Goal: Transaction & Acquisition: Purchase product/service

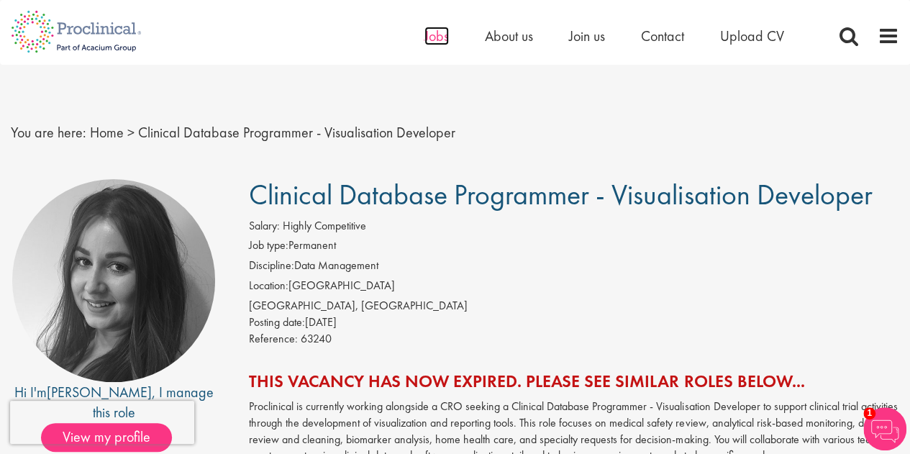
click at [443, 40] on span "Jobs" at bounding box center [436, 36] width 24 height 19
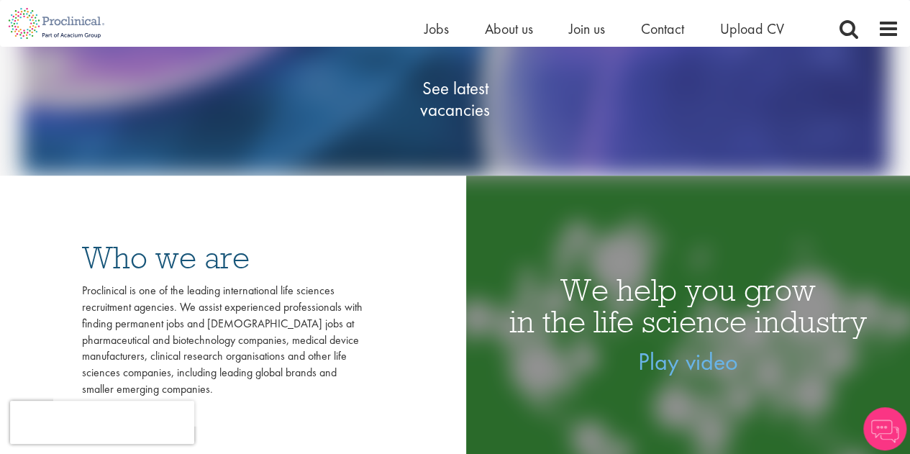
scroll to position [72, 0]
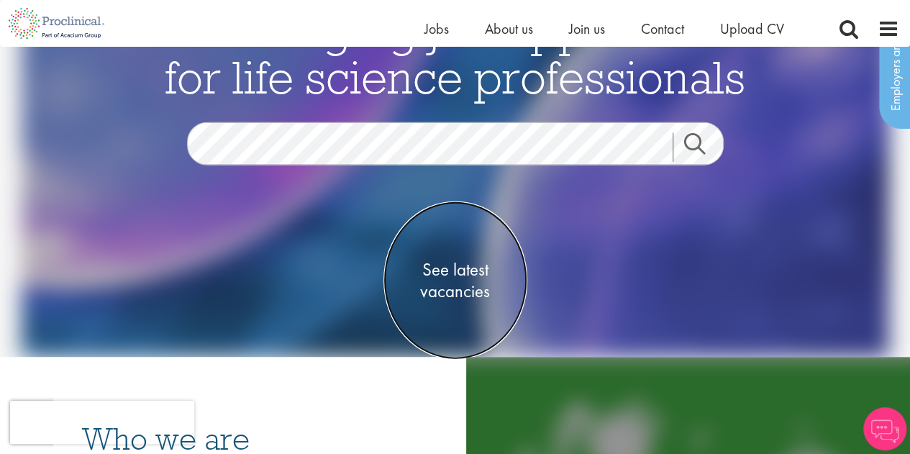
click at [464, 293] on span "See latest vacancies" at bounding box center [455, 280] width 144 height 43
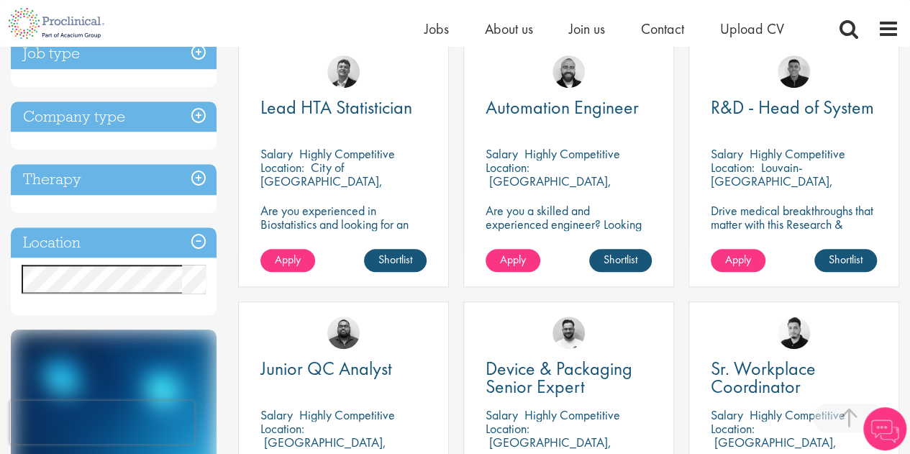
scroll to position [575, 0]
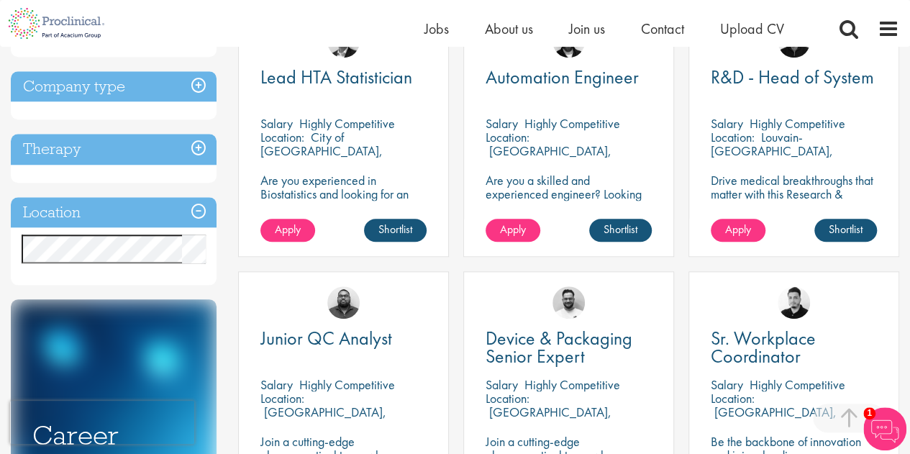
click at [201, 210] on h3 "Location" at bounding box center [114, 212] width 206 height 31
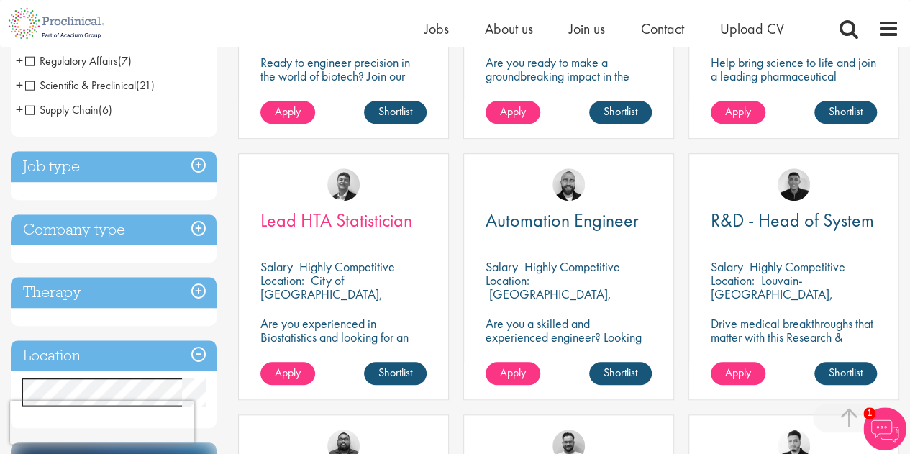
scroll to position [432, 0]
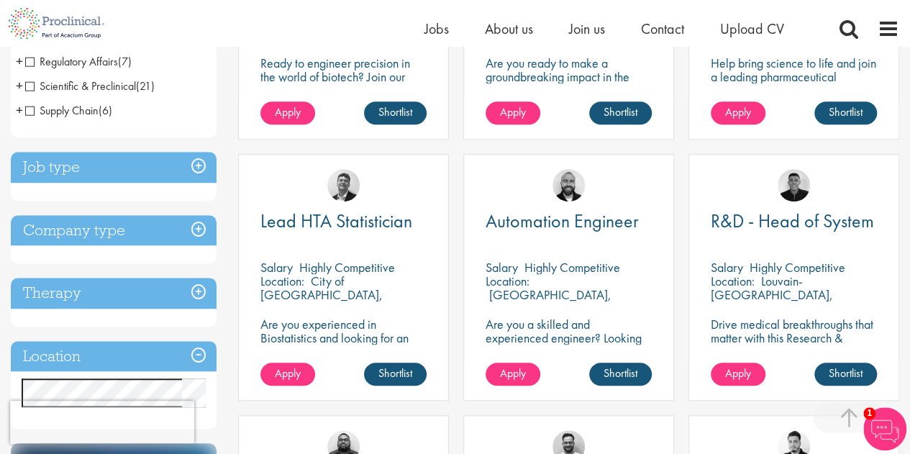
click at [194, 228] on h3 "Company type" at bounding box center [114, 230] width 206 height 31
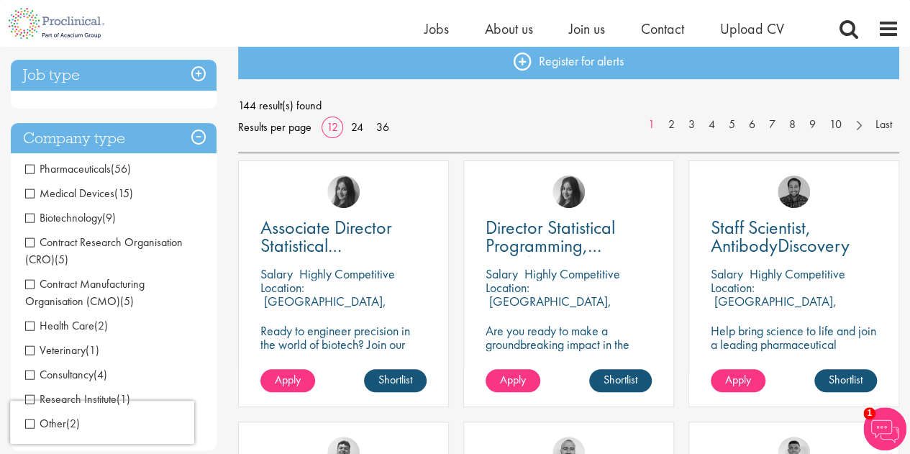
scroll to position [144, 0]
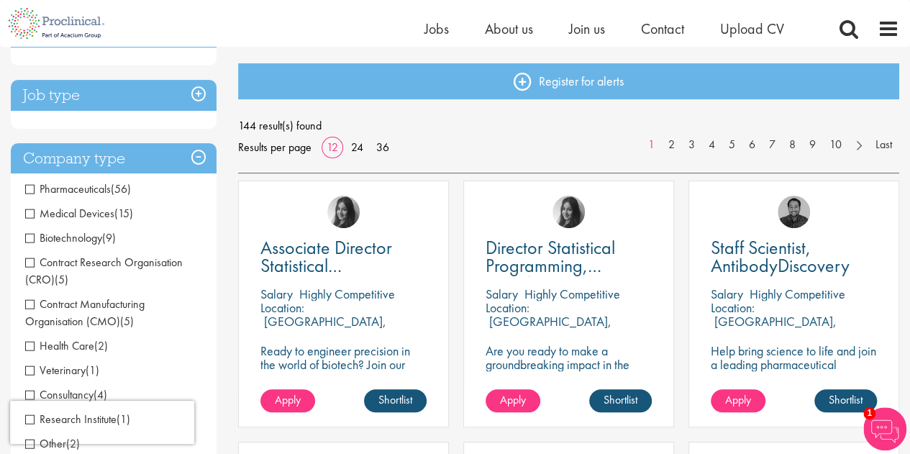
click at [199, 163] on h3 "Company type" at bounding box center [114, 158] width 206 height 31
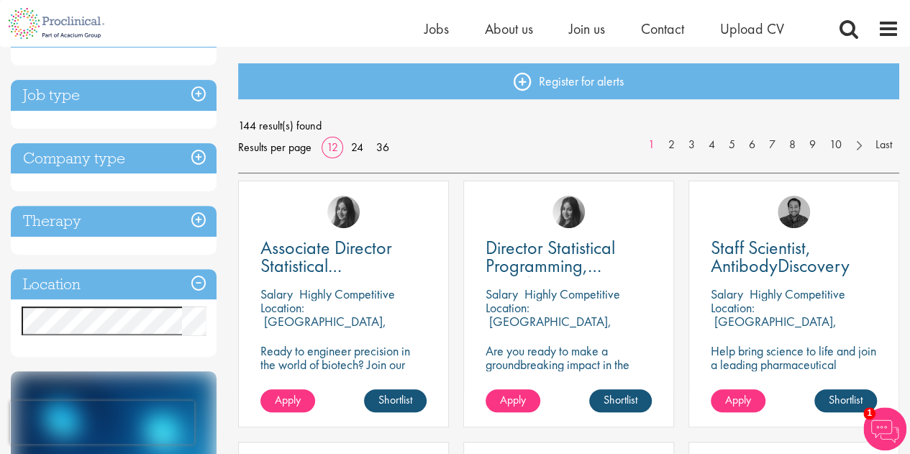
click at [205, 96] on h3 "Job type" at bounding box center [114, 95] width 206 height 31
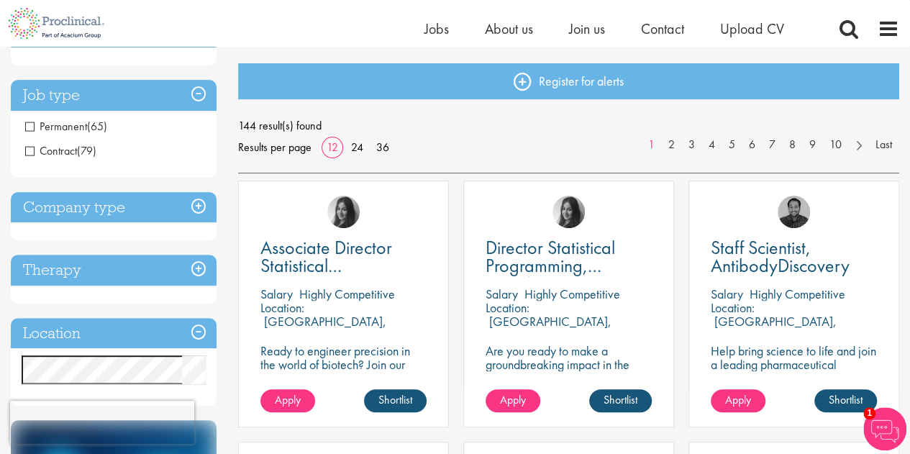
click at [205, 96] on h3 "Job type" at bounding box center [114, 95] width 206 height 31
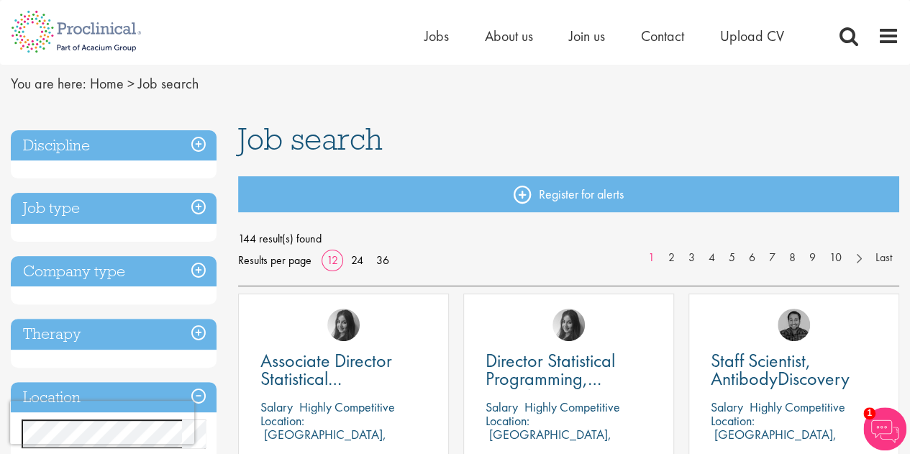
scroll to position [0, 0]
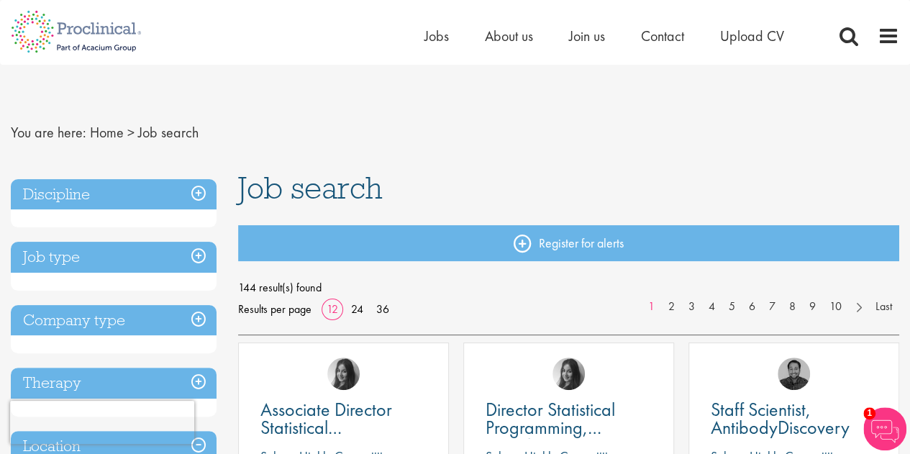
click at [201, 191] on h3 "Discipline" at bounding box center [114, 194] width 206 height 31
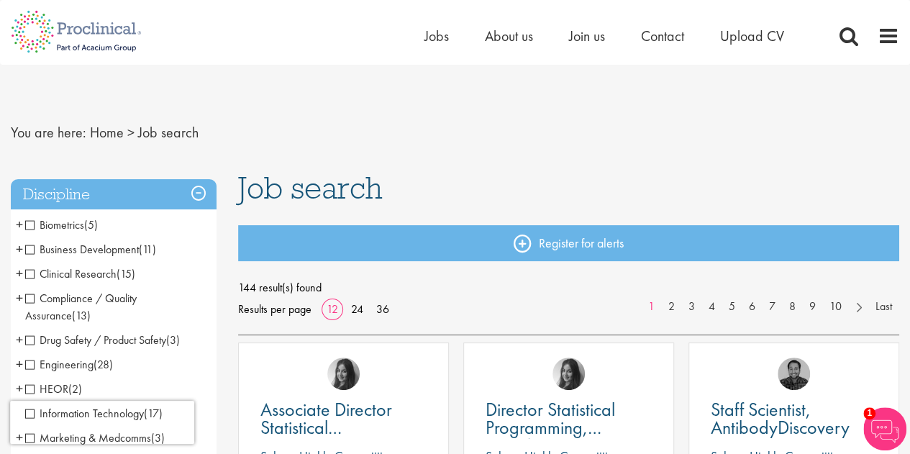
click at [201, 191] on h3 "Discipline" at bounding box center [114, 194] width 206 height 31
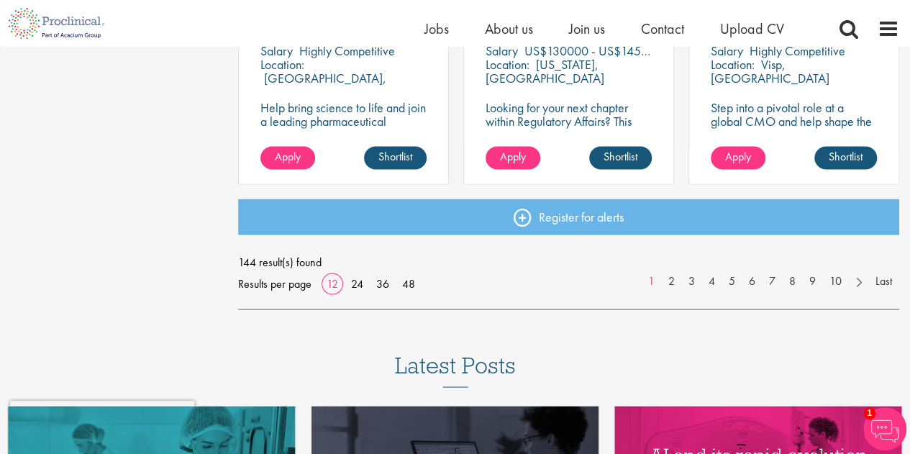
scroll to position [1223, 0]
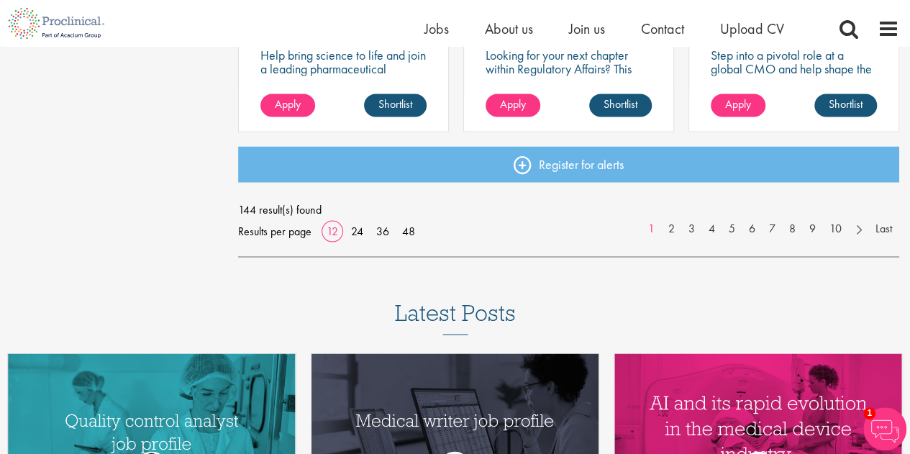
drag, startPoint x: 204, startPoint y: 350, endPoint x: 119, endPoint y: 241, distance: 138.0
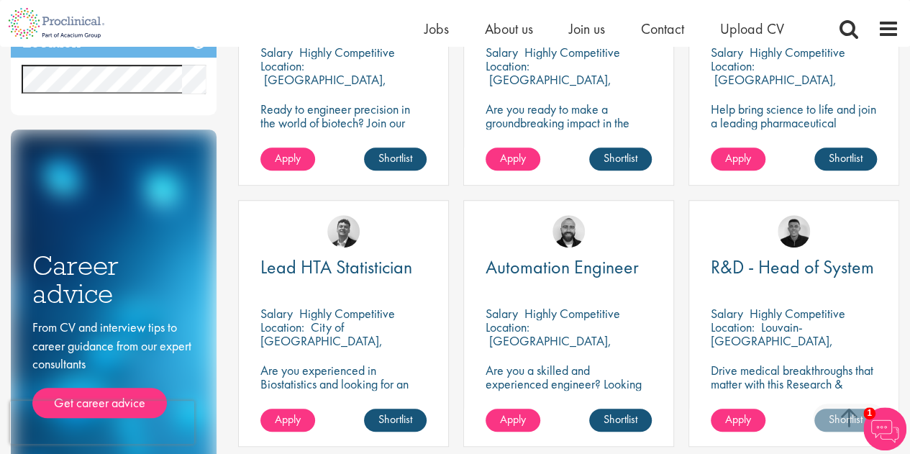
scroll to position [503, 0]
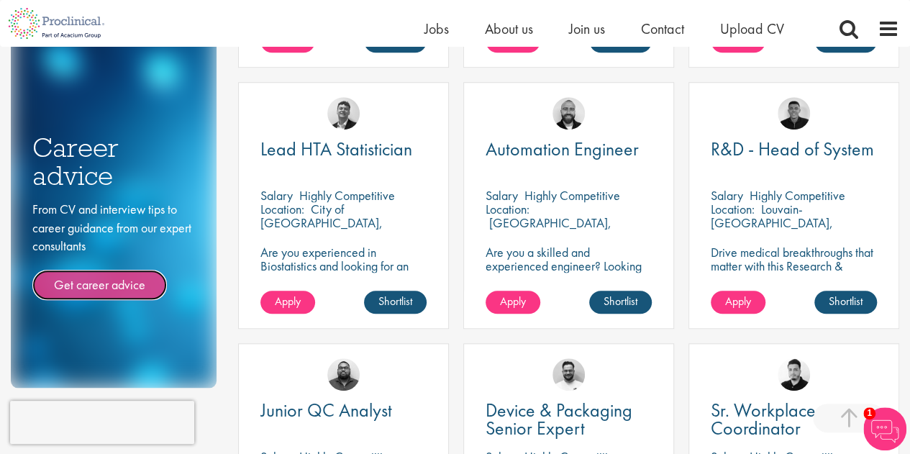
click at [108, 293] on link "Get career advice" at bounding box center [99, 285] width 135 height 30
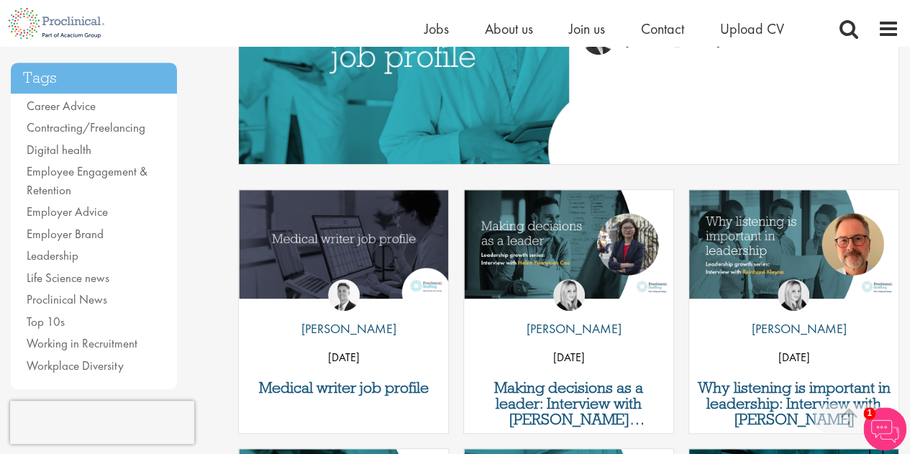
scroll to position [360, 0]
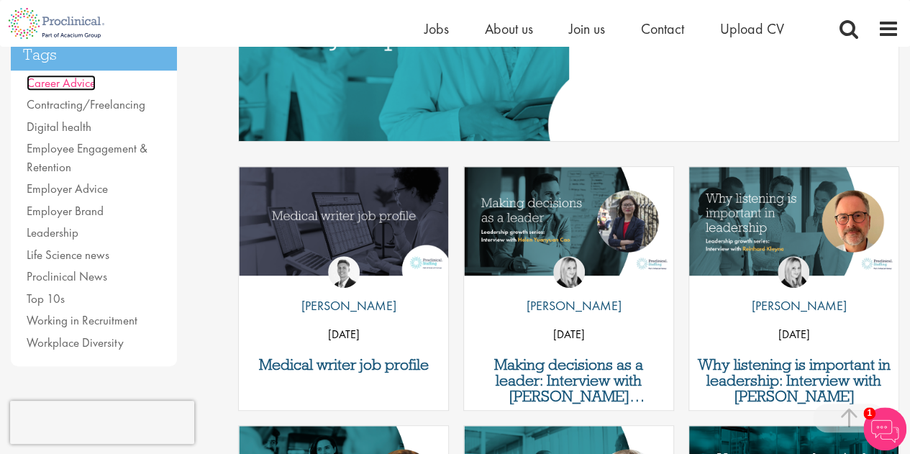
click at [65, 85] on link "Career Advice" at bounding box center [61, 83] width 69 height 16
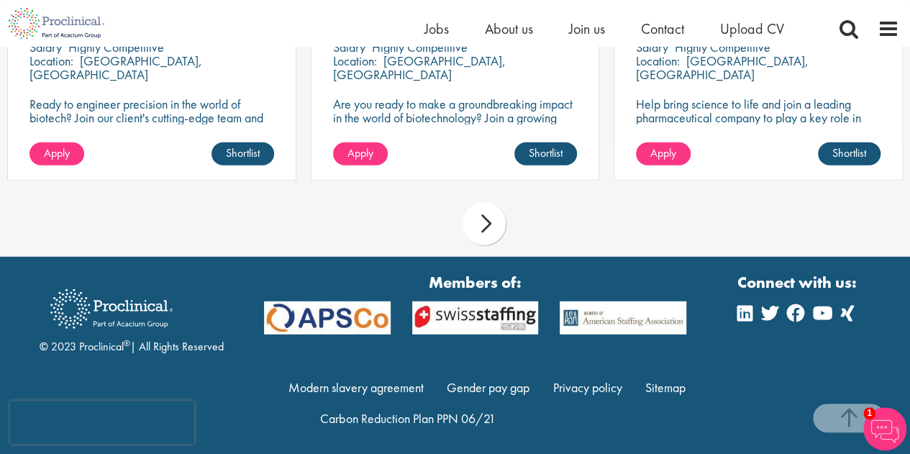
scroll to position [1773, 0]
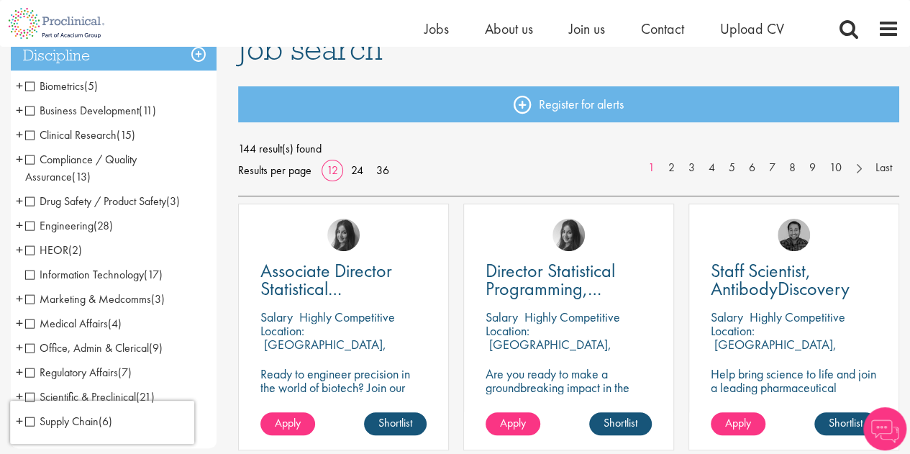
scroll to position [144, 0]
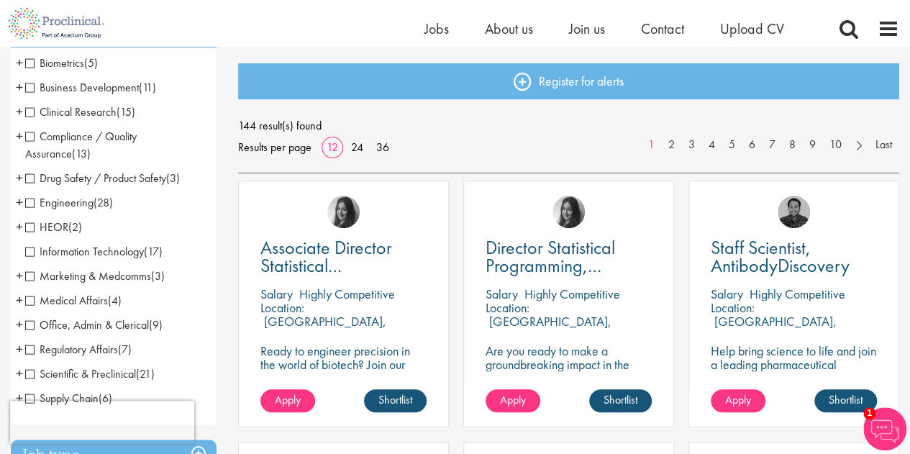
click at [18, 110] on span "+" at bounding box center [19, 112] width 7 height 22
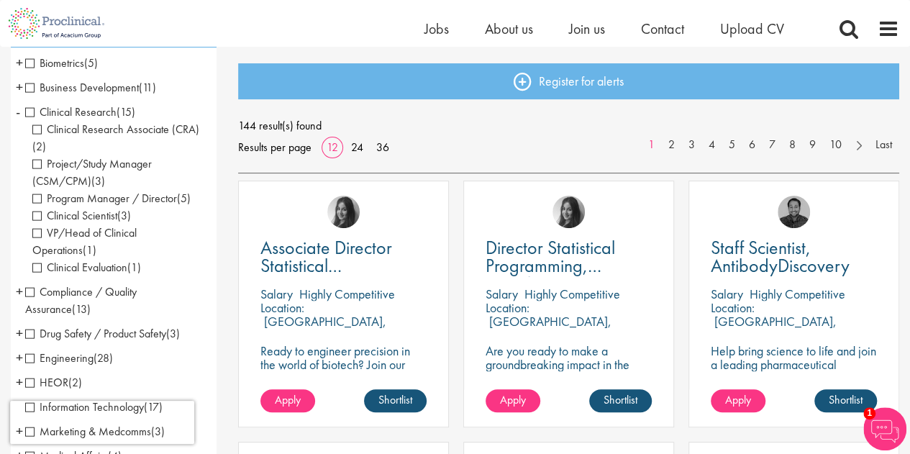
click at [18, 110] on span "-" at bounding box center [18, 112] width 4 height 22
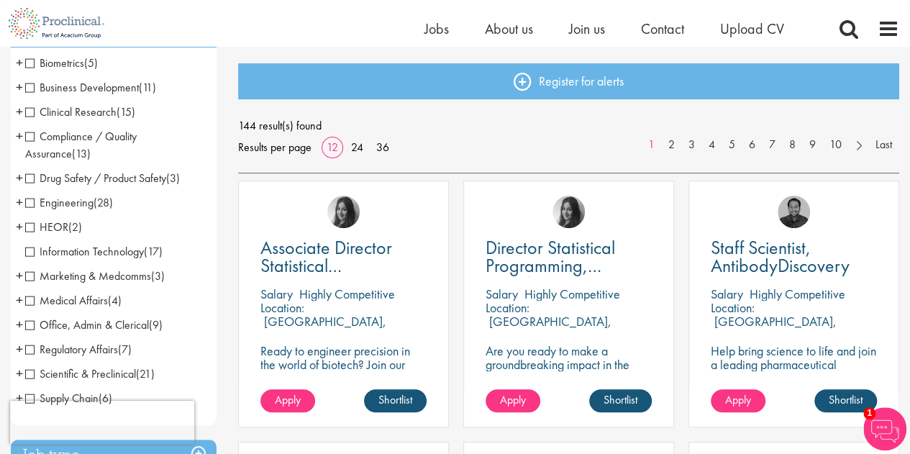
click at [19, 88] on span "+" at bounding box center [19, 87] width 7 height 22
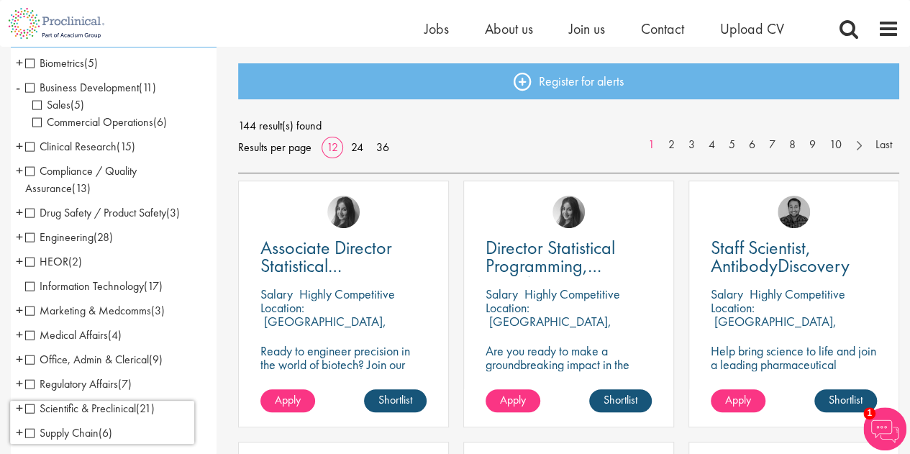
click at [19, 88] on span "-" at bounding box center [18, 87] width 4 height 22
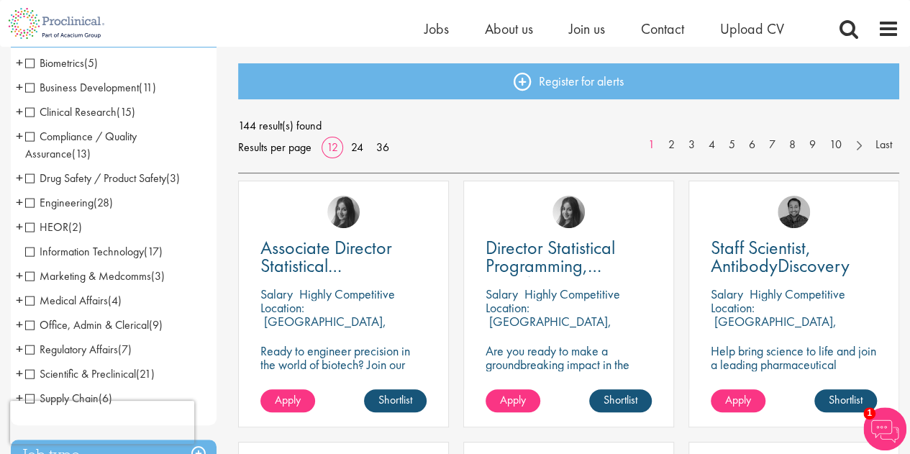
click at [19, 63] on span "+" at bounding box center [19, 63] width 7 height 22
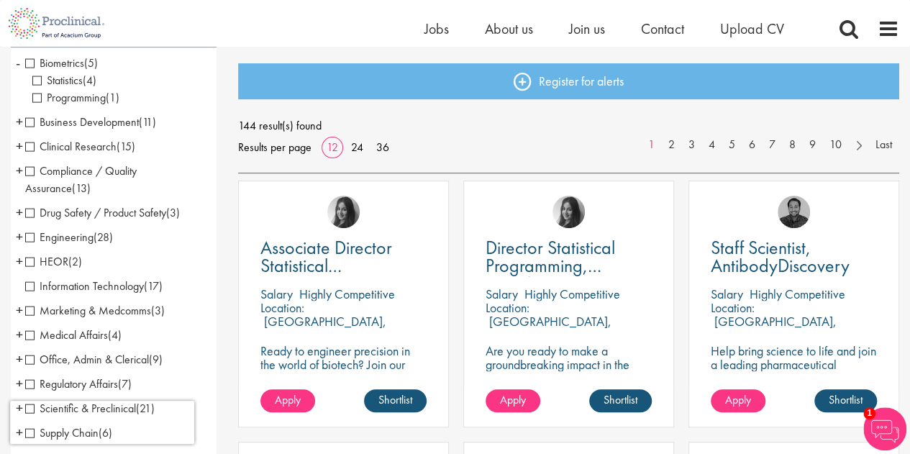
click at [19, 63] on span "-" at bounding box center [18, 63] width 4 height 22
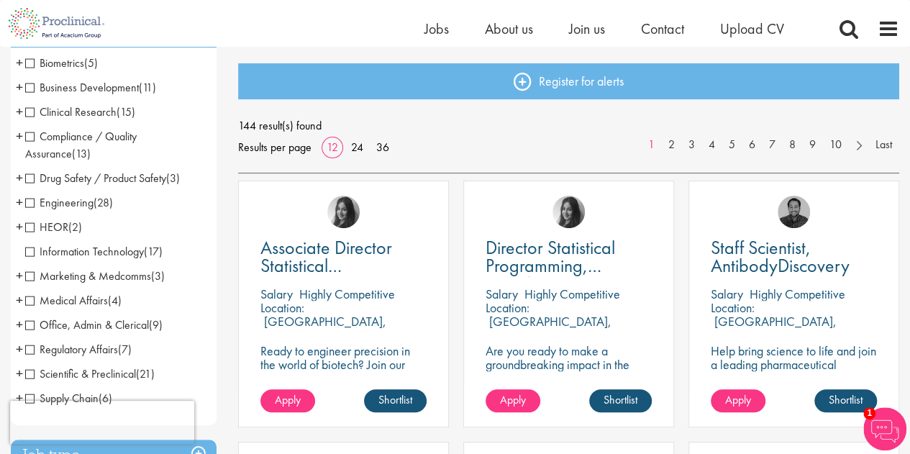
click at [35, 63] on span "Biometrics" at bounding box center [54, 62] width 59 height 15
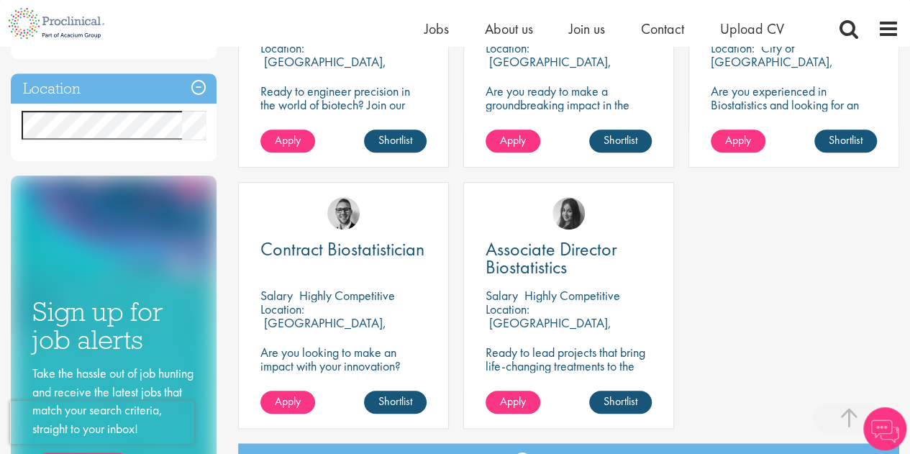
scroll to position [432, 0]
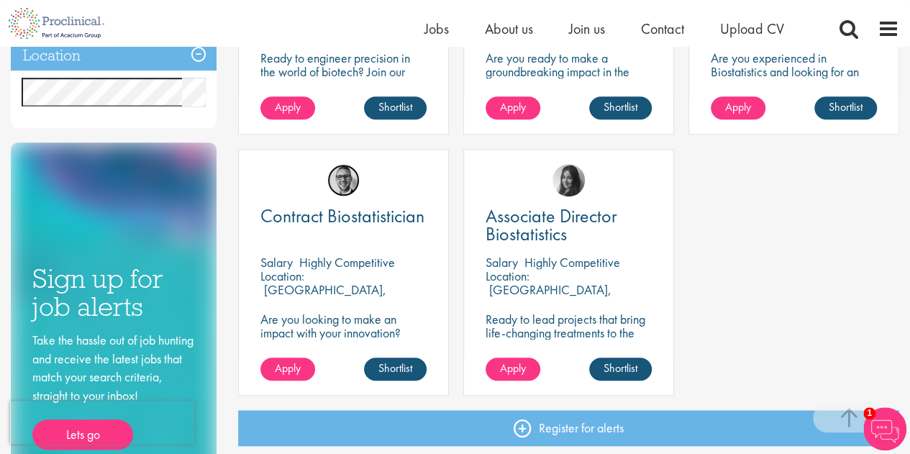
click at [351, 180] on img at bounding box center [343, 180] width 32 height 32
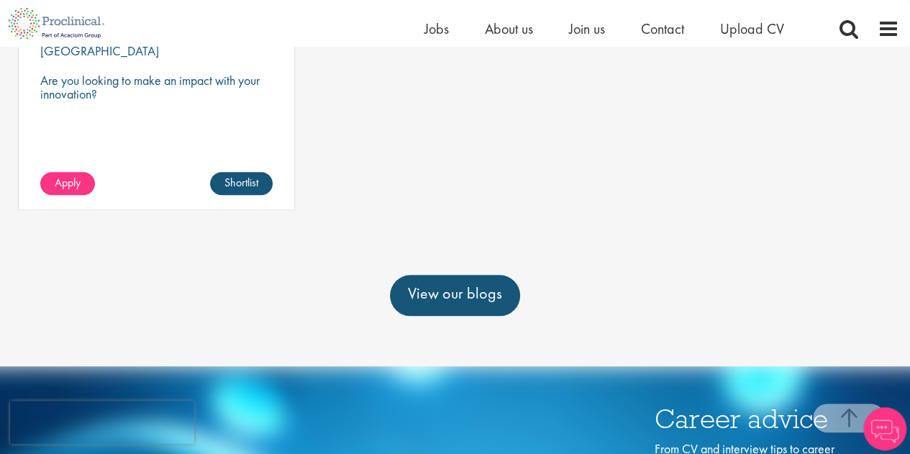
scroll to position [432, 0]
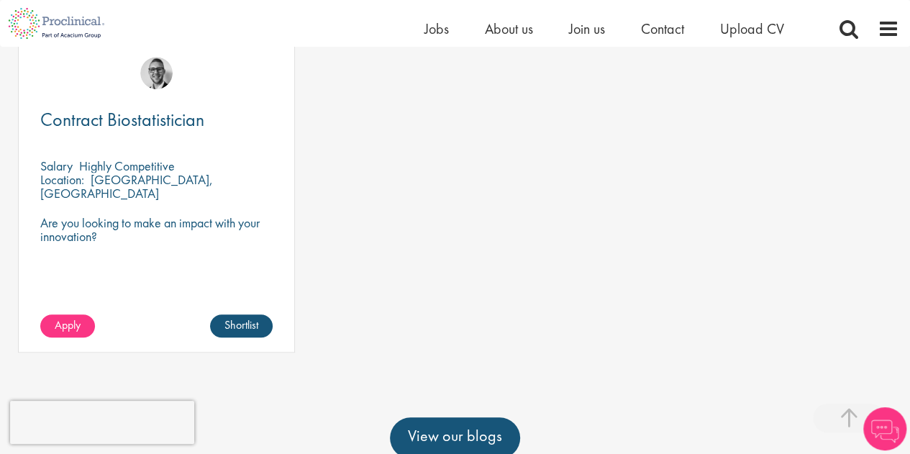
click at [165, 196] on div "Location: Sleepy Hollow, USA" at bounding box center [156, 187] width 232 height 29
click at [58, 324] on span "Apply" at bounding box center [68, 324] width 26 height 15
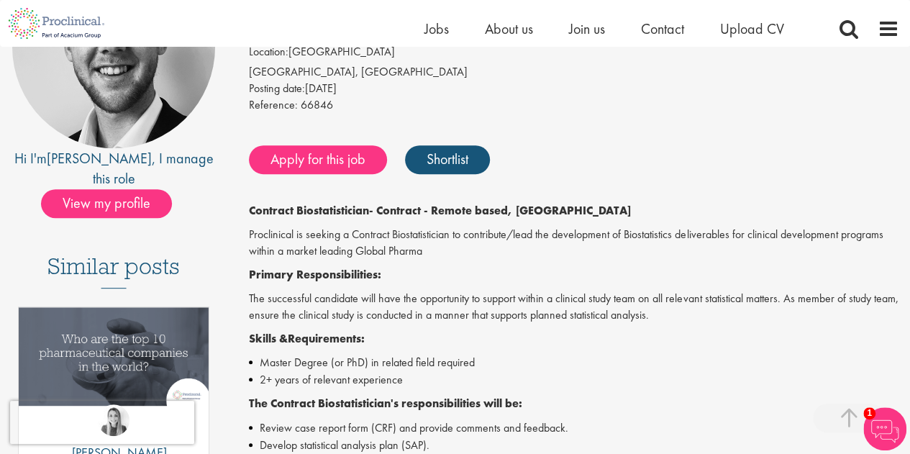
scroll to position [288, 0]
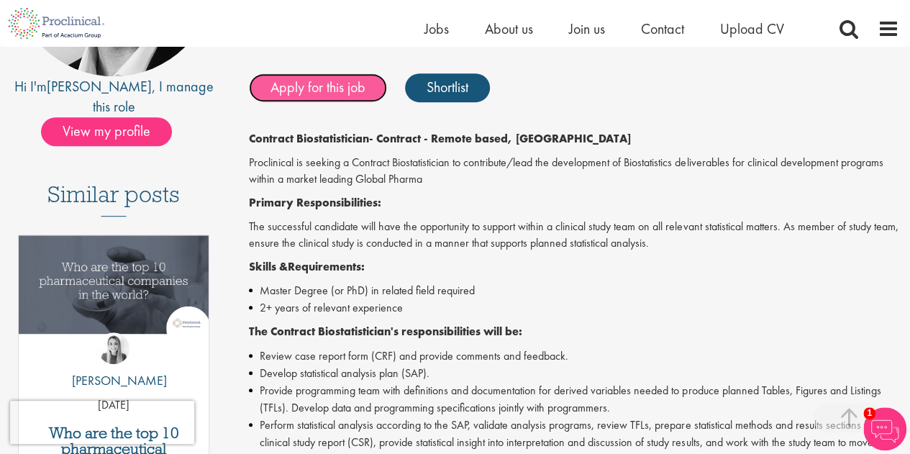
click at [302, 96] on link "Apply for this job" at bounding box center [318, 87] width 138 height 29
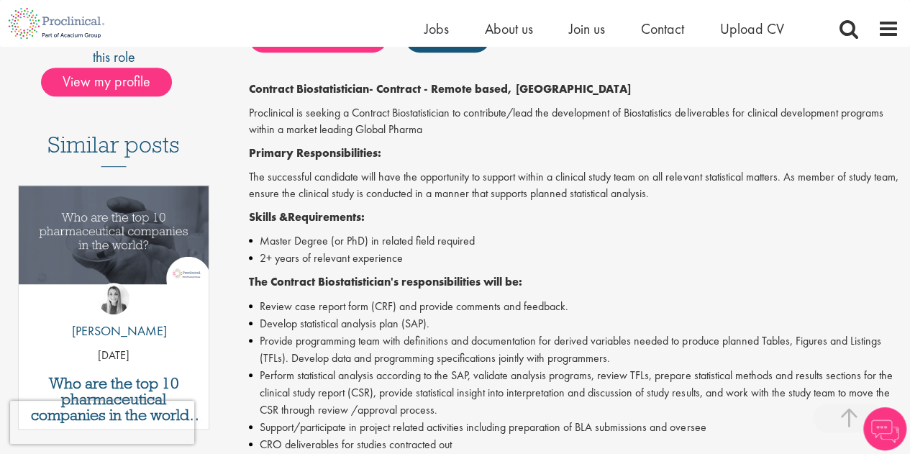
scroll to position [360, 0]
